Goal: Check status: Check status

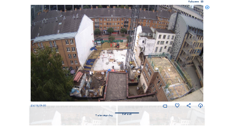
scroll to position [61, 0]
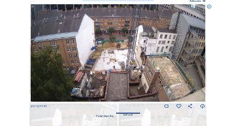
click at [207, 6] on icon at bounding box center [208, 6] width 5 height 5
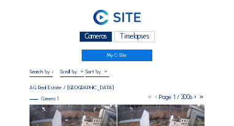
scroll to position [0, 0]
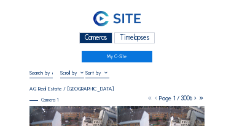
click at [39, 78] on div at bounding box center [41, 74] width 24 height 8
click at [38, 75] on input "text" at bounding box center [41, 73] width 24 height 6
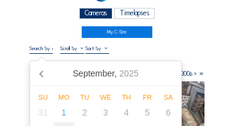
scroll to position [61, 0]
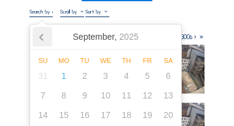
click at [44, 39] on icon at bounding box center [43, 37] width 20 height 20
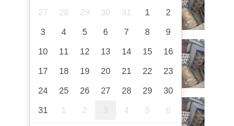
scroll to position [135, 0]
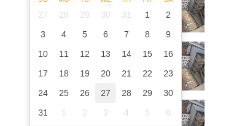
click at [104, 93] on div "27" at bounding box center [105, 93] width 21 height 20
type input "[DATE] 09:20"
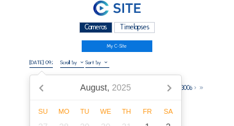
scroll to position [47, 0]
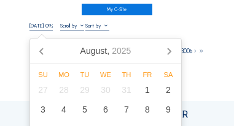
click at [14, 50] on div "Cameras Timelapses My C-Site [DATE] 09:20 Fullscreen AG Real Estate / [GEOGRAPH…" at bounding box center [117, 83] width 234 height 261
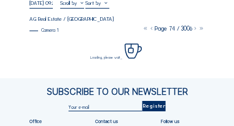
scroll to position [96, 0]
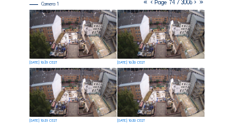
click at [148, 5] on icon at bounding box center [151, 2] width 6 height 7
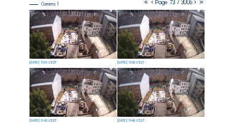
click at [149, 5] on icon at bounding box center [152, 2] width 6 height 7
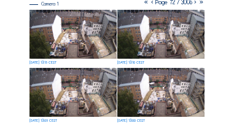
click at [149, 5] on icon at bounding box center [152, 2] width 6 height 7
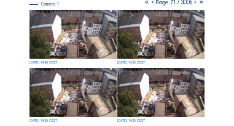
click at [150, 5] on icon at bounding box center [153, 2] width 6 height 7
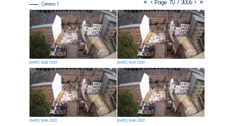
click at [98, 50] on img at bounding box center [72, 34] width 87 height 49
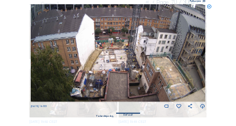
click at [210, 7] on icon at bounding box center [208, 6] width 5 height 5
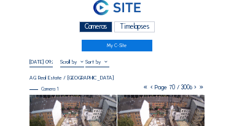
scroll to position [0, 0]
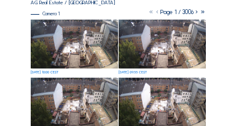
scroll to position [61, 0]
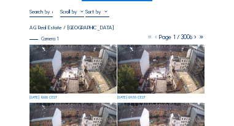
click at [69, 72] on img at bounding box center [72, 69] width 87 height 49
